Goal: Task Accomplishment & Management: Complete application form

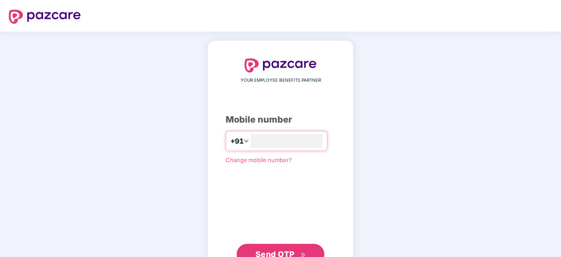
type input "**********"
click at [281, 249] on span "Send OTP" at bounding box center [275, 253] width 39 height 9
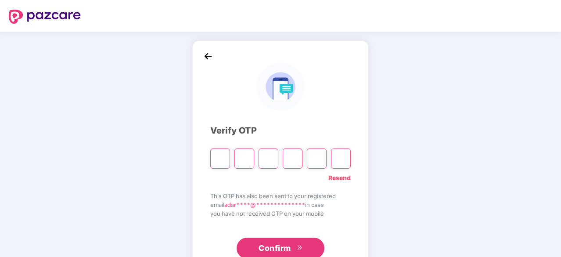
type input "*"
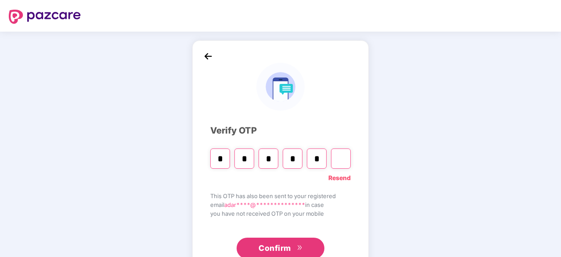
type input "*"
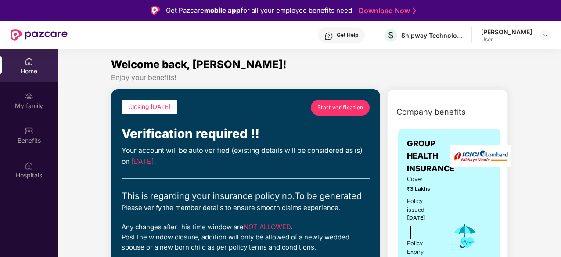
click at [325, 111] on span "Start verification" at bounding box center [341, 107] width 46 height 8
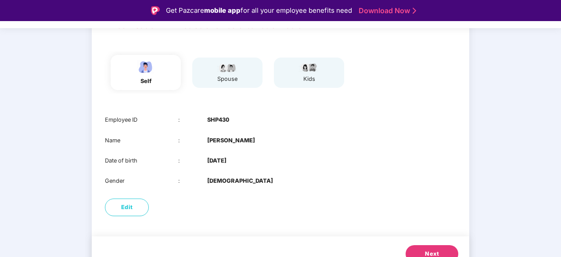
scroll to position [89, 0]
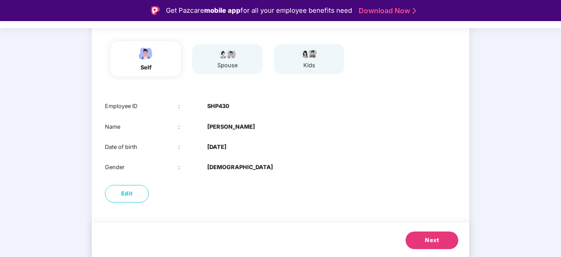
click at [423, 238] on button "Next" at bounding box center [432, 240] width 53 height 18
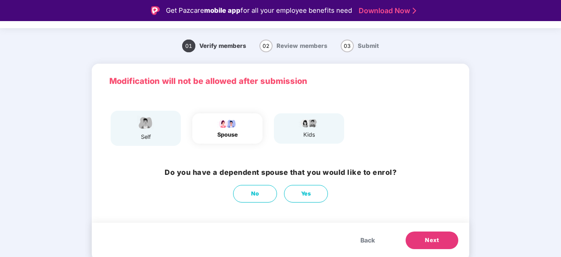
scroll to position [19, 0]
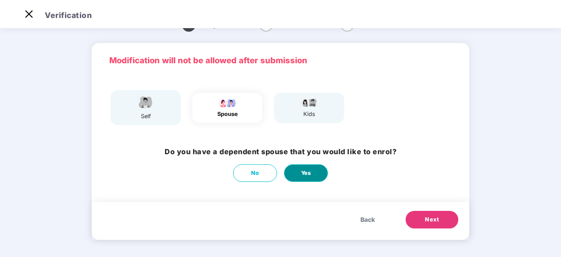
click at [305, 167] on button "Yes" at bounding box center [306, 173] width 44 height 18
select select "******"
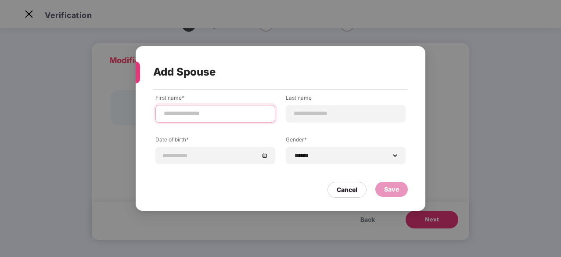
click at [205, 114] on input at bounding box center [215, 113] width 105 height 9
type input "*"
type input "******"
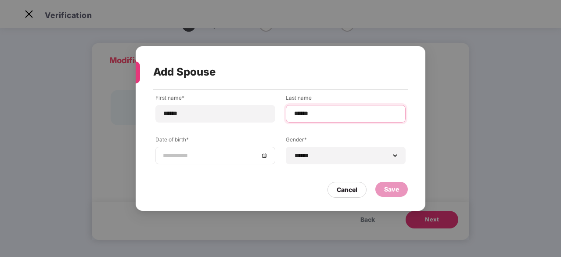
type input "******"
click at [267, 151] on div at bounding box center [215, 156] width 105 height 10
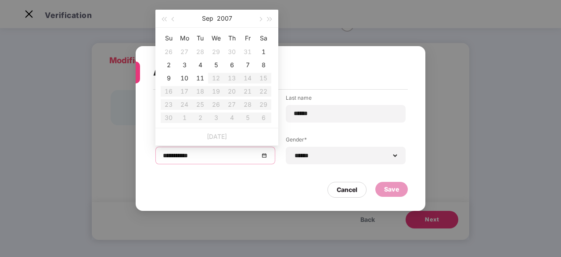
type input "**********"
click at [226, 19] on button "2007" at bounding box center [224, 19] width 15 height 18
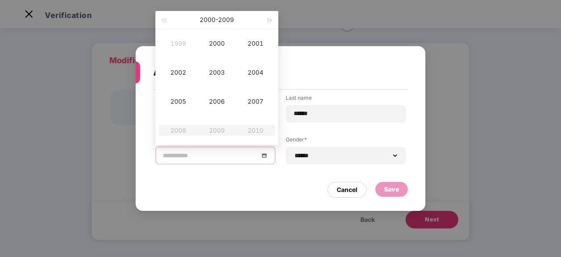
type input "**********"
click at [165, 19] on span "button" at bounding box center [164, 20] width 4 height 4
type input "**********"
click at [184, 122] on td "1998" at bounding box center [178, 130] width 39 height 29
type input "**********"
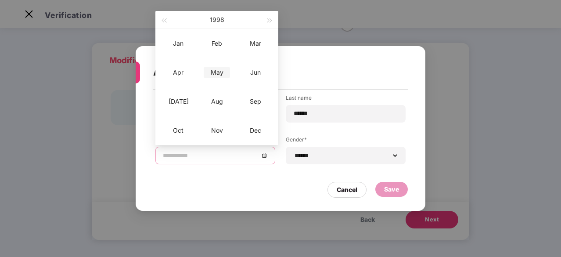
click at [218, 69] on div "May" at bounding box center [217, 72] width 26 height 11
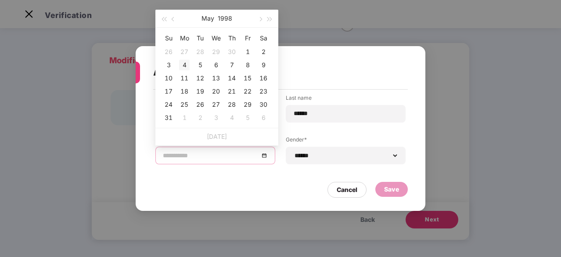
type input "**********"
click at [184, 64] on div "4" at bounding box center [184, 65] width 11 height 11
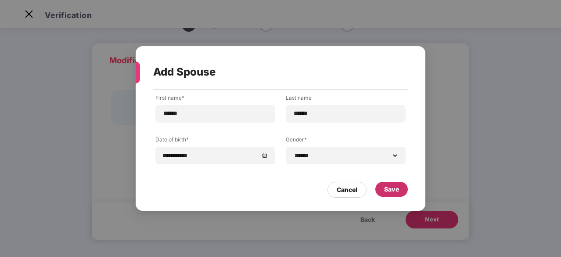
click at [390, 184] on div "Save" at bounding box center [392, 189] width 33 height 15
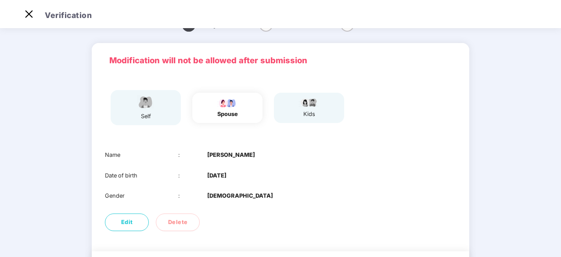
scroll to position [69, 0]
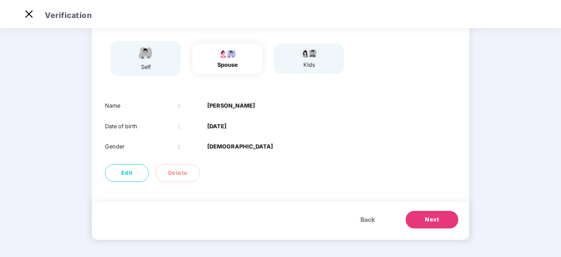
click at [433, 216] on span "Next" at bounding box center [432, 219] width 14 height 9
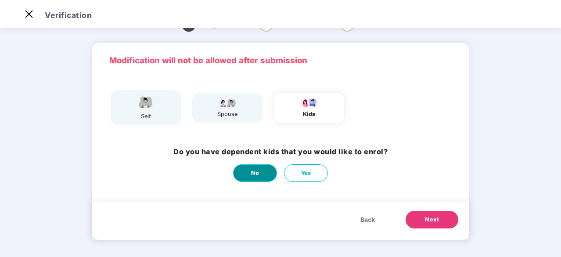
click at [255, 171] on span "No" at bounding box center [255, 173] width 8 height 9
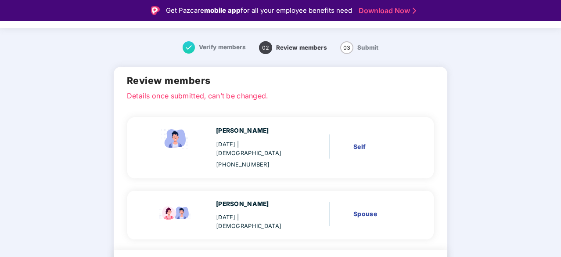
scroll to position [44, 0]
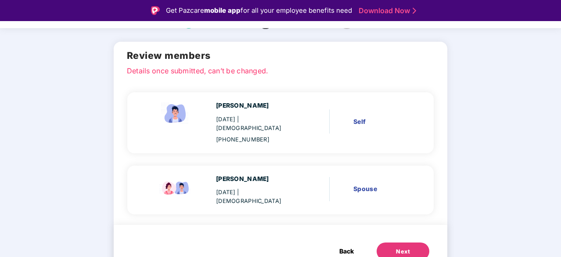
click at [398, 247] on div "Next" at bounding box center [403, 251] width 14 height 9
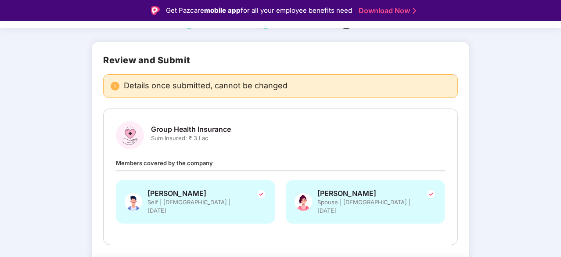
scroll to position [72, 0]
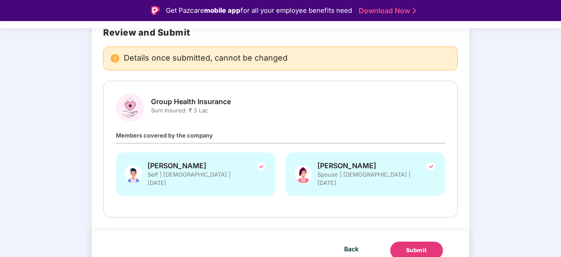
click at [416, 246] on div "Submit" at bounding box center [416, 250] width 21 height 9
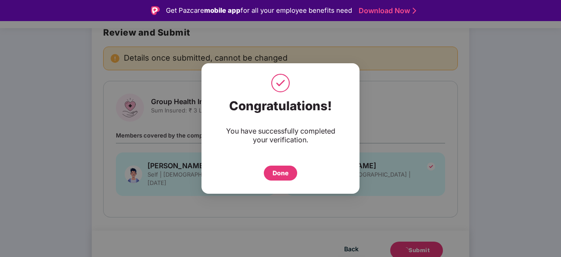
click at [281, 171] on div "Done" at bounding box center [281, 173] width 16 height 10
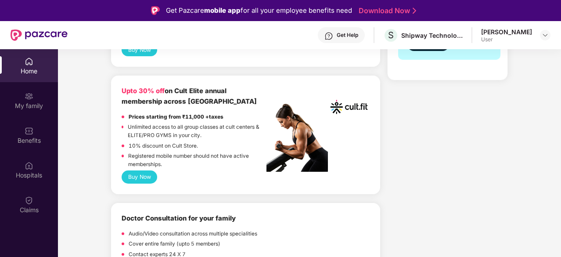
scroll to position [350, 0]
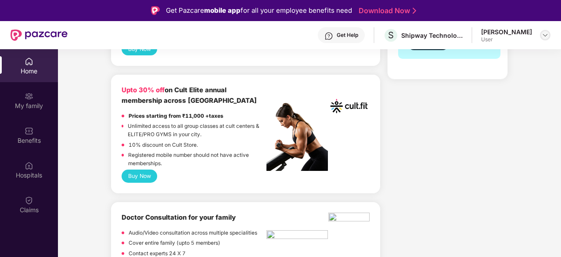
click at [546, 36] on img at bounding box center [545, 35] width 7 height 7
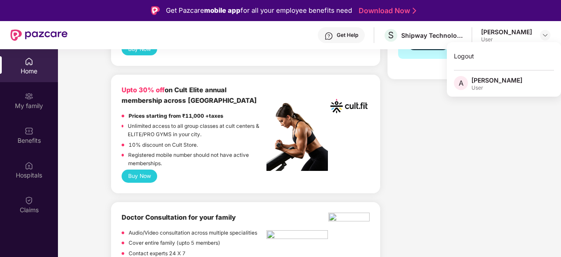
click at [225, 140] on div "Unlimited access to all group classes at cult centers & ELITE/PRO GYMS in your …" at bounding box center [197, 131] width 139 height 18
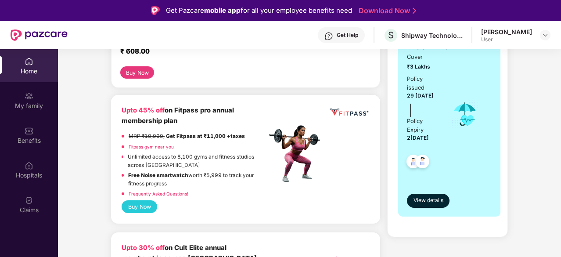
scroll to position [172, 0]
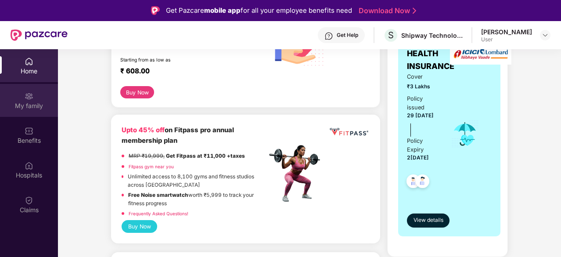
click at [15, 97] on div "My family" at bounding box center [29, 100] width 58 height 33
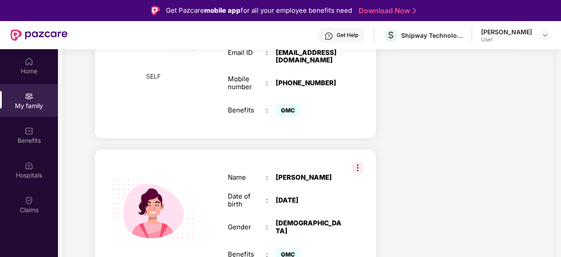
scroll to position [49, 0]
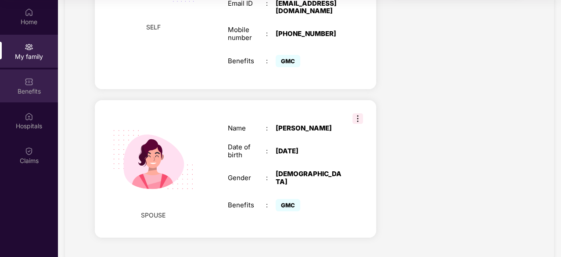
click at [31, 93] on div "Benefits" at bounding box center [29, 91] width 58 height 9
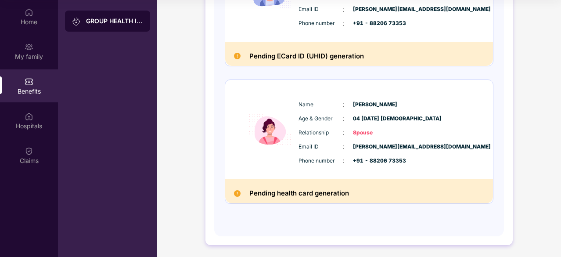
scroll to position [0, 0]
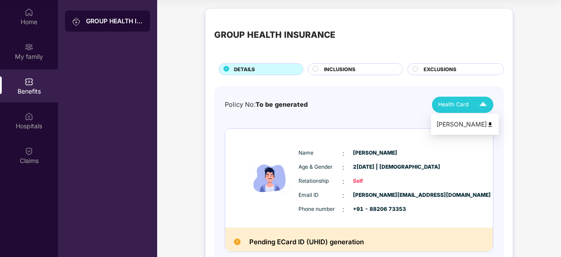
click at [471, 107] on div "Health Card" at bounding box center [464, 104] width 53 height 15
click at [332, 68] on span "INCLUSIONS" at bounding box center [340, 69] width 32 height 8
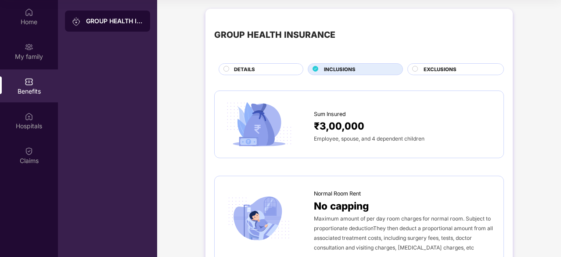
click at [332, 68] on span "INCLUSIONS" at bounding box center [340, 69] width 32 height 8
click at [442, 65] on span "EXCLUSIONS" at bounding box center [440, 69] width 33 height 8
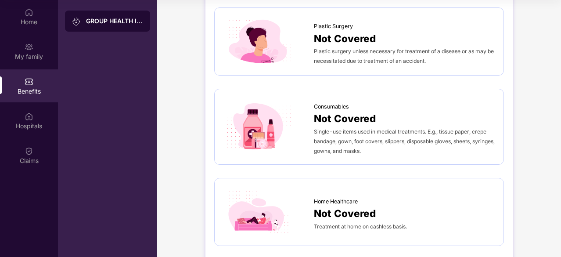
scroll to position [591, 0]
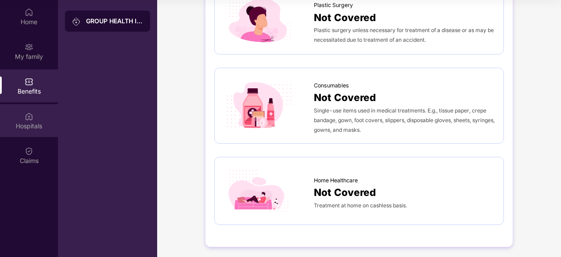
click at [31, 117] on img at bounding box center [29, 116] width 9 height 9
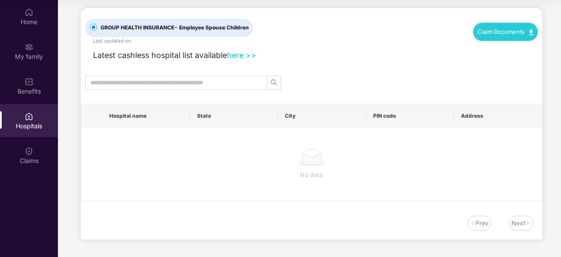
scroll to position [0, 0]
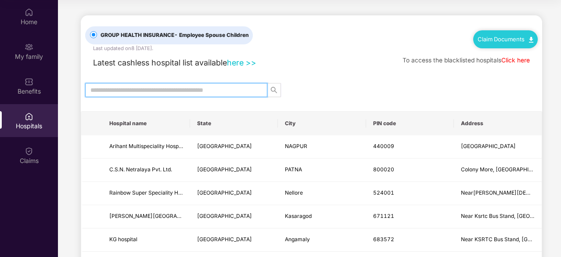
click at [212, 87] on input "text" at bounding box center [172, 90] width 165 height 10
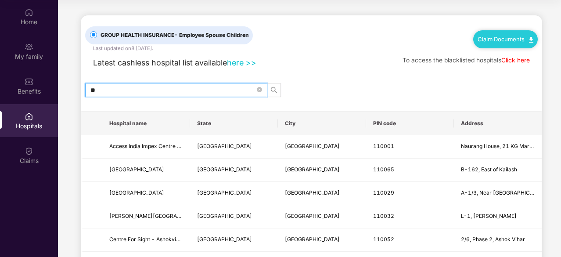
type input "*"
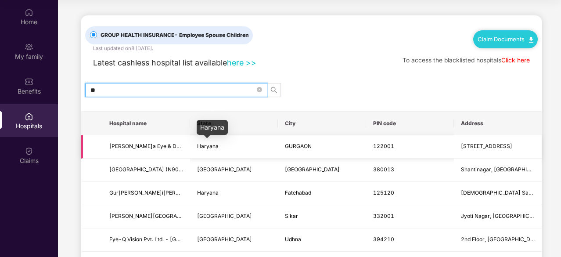
click at [205, 148] on span "Haryana" at bounding box center [208, 146] width 22 height 7
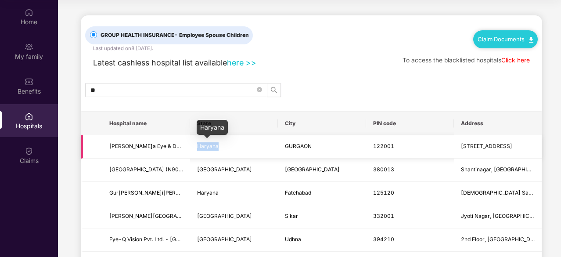
click at [205, 148] on span "Haryana" at bounding box center [208, 146] width 22 height 7
copy span "Haryana"
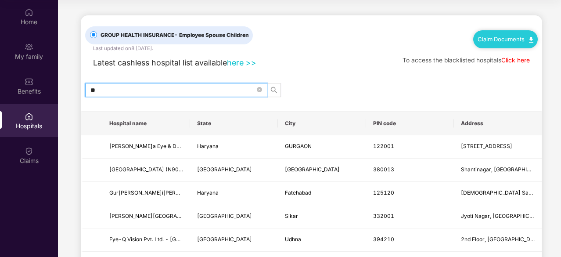
click at [139, 88] on input "**" at bounding box center [172, 90] width 165 height 10
type input "*"
paste input "*******"
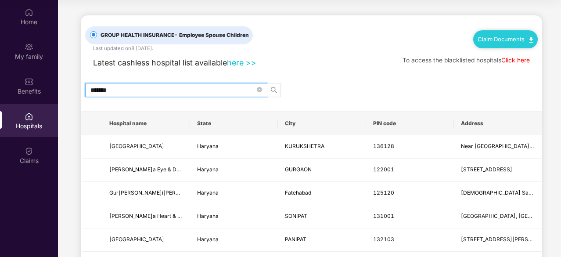
click at [275, 86] on button "button" at bounding box center [274, 90] width 14 height 14
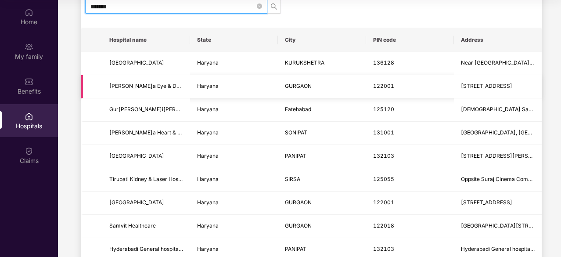
scroll to position [83, 0]
type input "*"
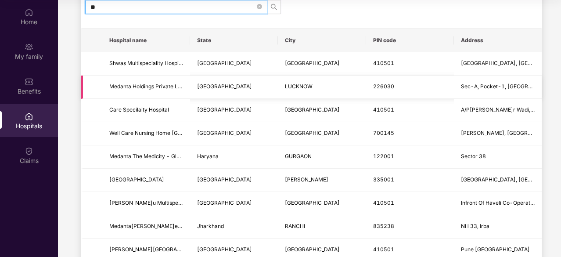
type input "*"
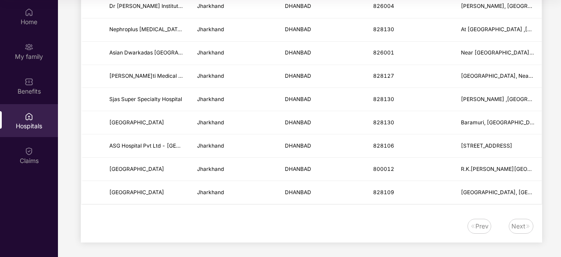
scroll to position [0, 0]
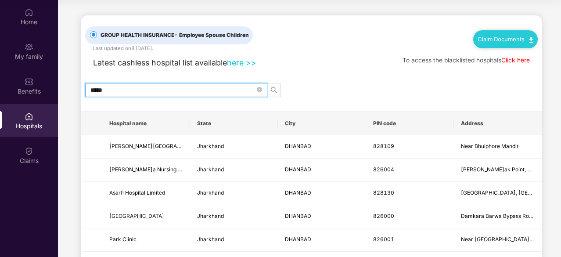
type input "*****"
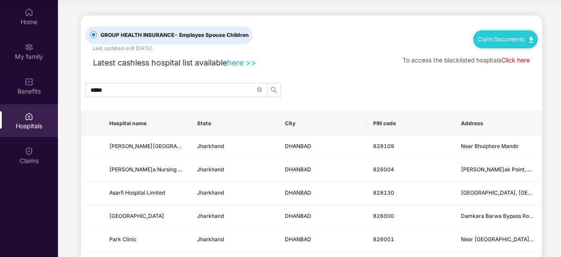
click at [520, 61] on link "Click here" at bounding box center [516, 60] width 29 height 7
